Goal: Transaction & Acquisition: Purchase product/service

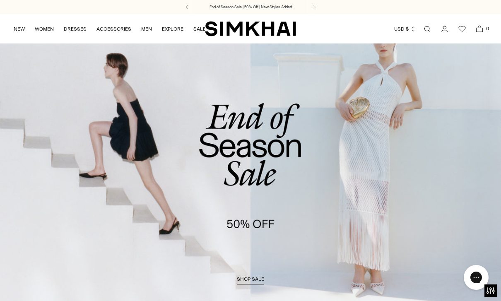
click at [21, 27] on link "NEW" at bounding box center [19, 29] width 11 height 18
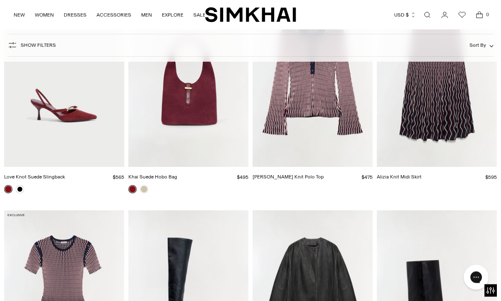
scroll to position [1695, 0]
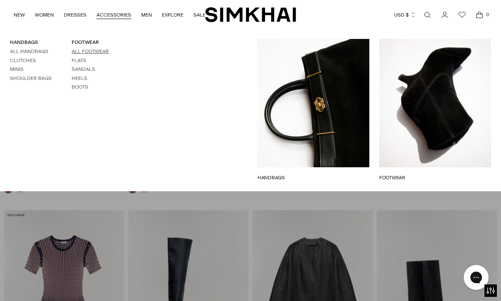
click at [106, 52] on link "All Footwear" at bounding box center [90, 51] width 37 height 6
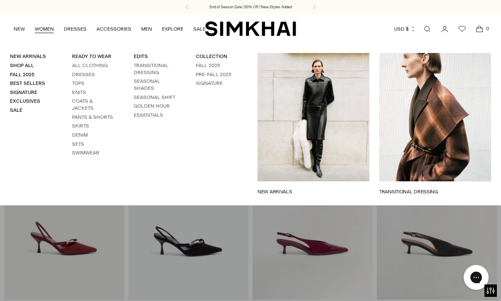
click at [427, 189] on link "TRANSITIONAL DRESSING" at bounding box center [436, 191] width 112 height 7
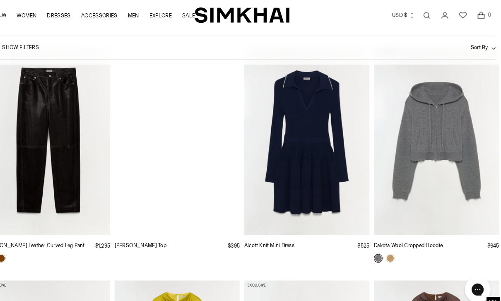
scroll to position [5863, 0]
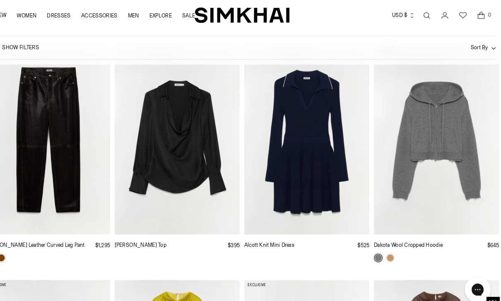
click at [435, 156] on img "Dakota Wool Cropped Hoodie" at bounding box center [437, 135] width 120 height 180
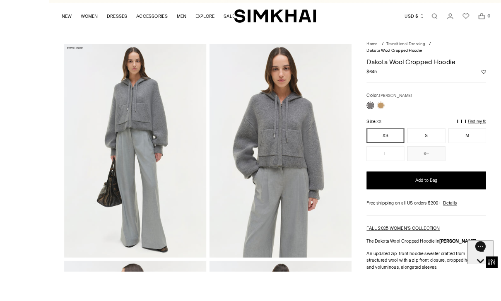
scroll to position [6, 0]
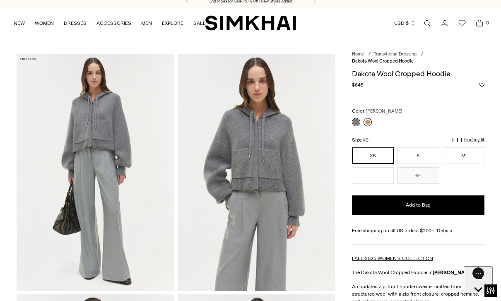
click at [371, 120] on link at bounding box center [368, 122] width 8 height 8
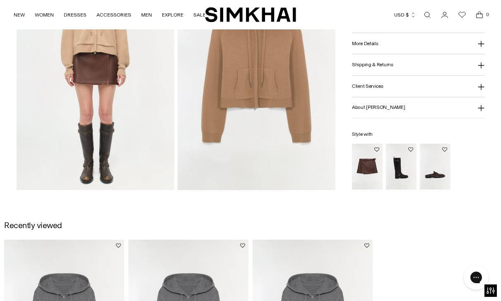
scroll to position [586, 0]
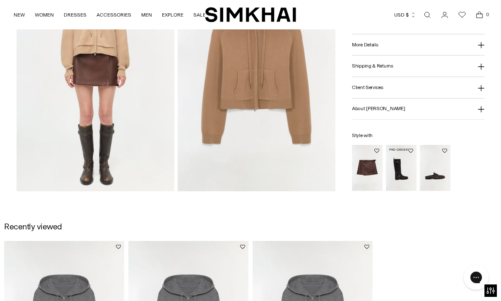
click at [406, 184] on img "Noah Moto Leather Boot" at bounding box center [401, 168] width 31 height 46
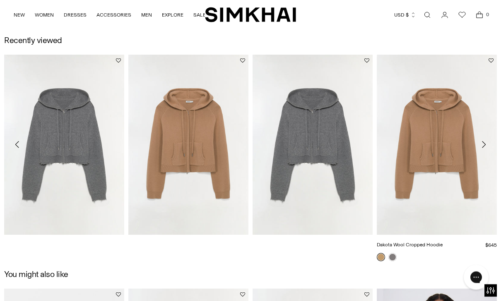
scroll to position [777, 0]
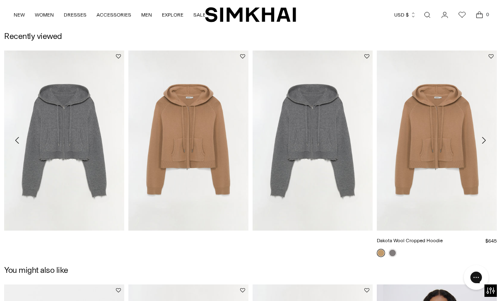
click at [451, 166] on img "Dakota Wool Cropped Hoodie" at bounding box center [437, 141] width 120 height 180
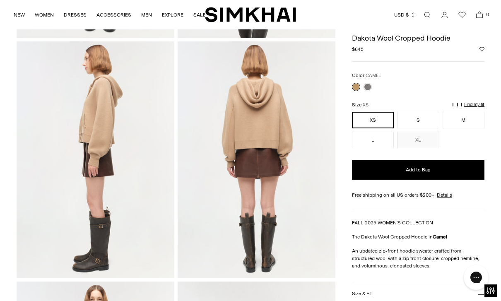
scroll to position [259, 0]
click at [429, 121] on button "S" at bounding box center [418, 120] width 42 height 17
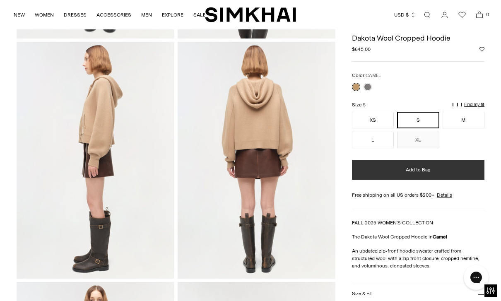
click at [454, 177] on button "Add to Bag" at bounding box center [418, 170] width 133 height 20
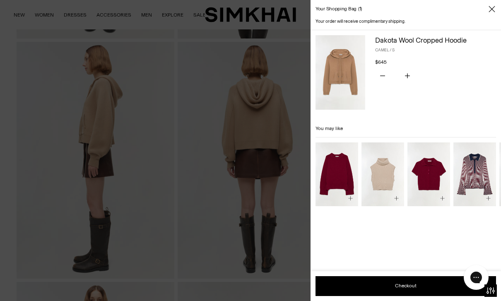
click at [495, 6] on icon "Close" at bounding box center [492, 9] width 7 height 8
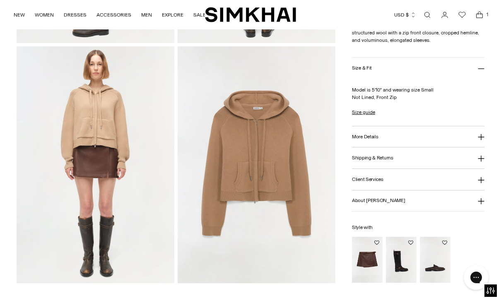
scroll to position [498, 0]
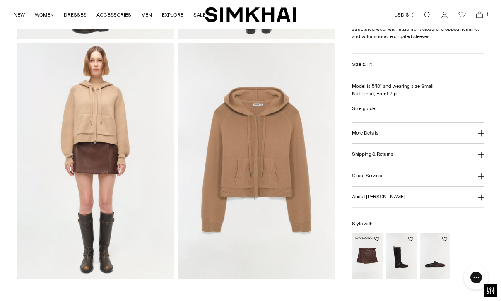
click at [372, 257] on img "Madeline Leather Mini Skirt" at bounding box center [367, 257] width 31 height 46
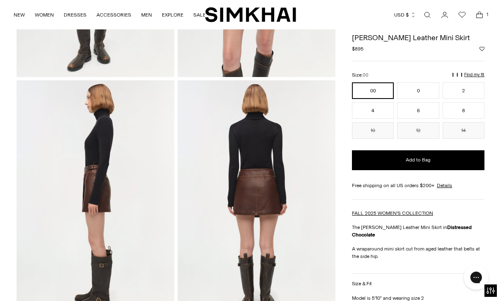
scroll to position [198, 0]
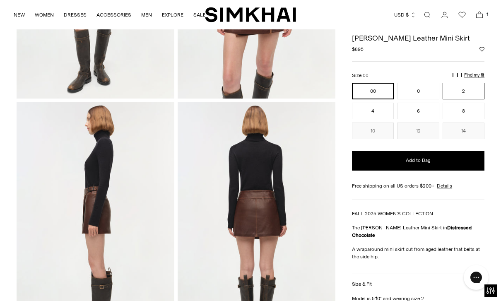
click at [477, 90] on button "2" at bounding box center [464, 91] width 42 height 17
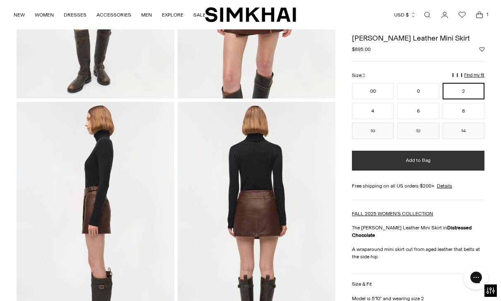
click at [477, 169] on button "Add to Bag" at bounding box center [418, 161] width 133 height 20
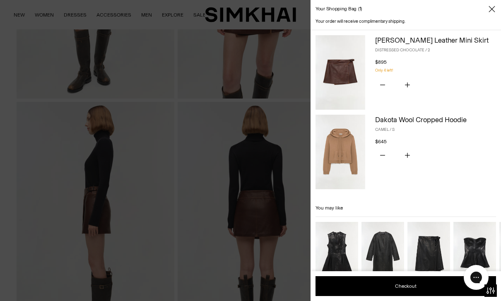
click at [489, 12] on span "Close" at bounding box center [492, 9] width 8 height 8
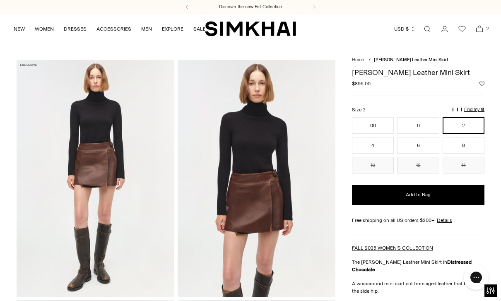
click at [487, 29] on span "2" at bounding box center [487, 28] width 7 height 7
